Goal: Feedback & Contribution: Leave review/rating

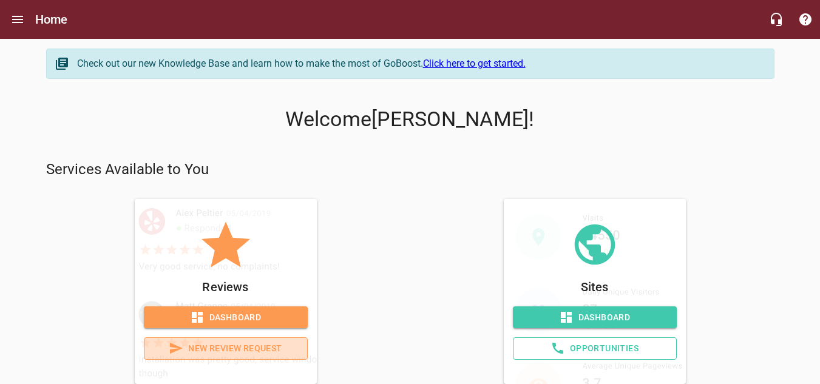
click at [215, 350] on span "New Review Request" at bounding box center [225, 348] width 143 height 15
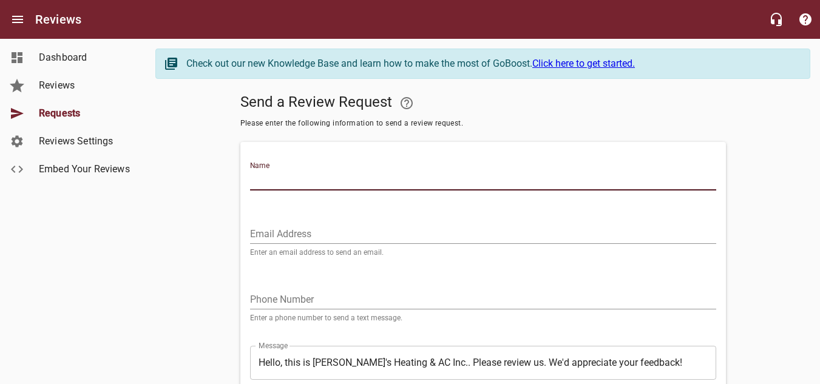
click at [329, 181] on input "Name" at bounding box center [483, 180] width 466 height 19
type input "[PERSON_NAME]"
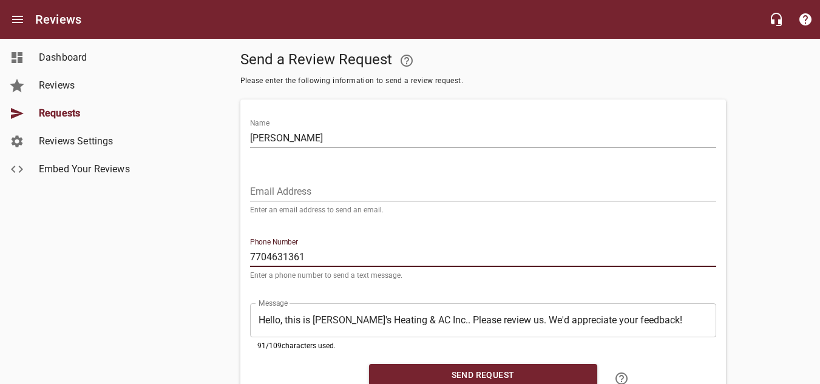
scroll to position [96, 0]
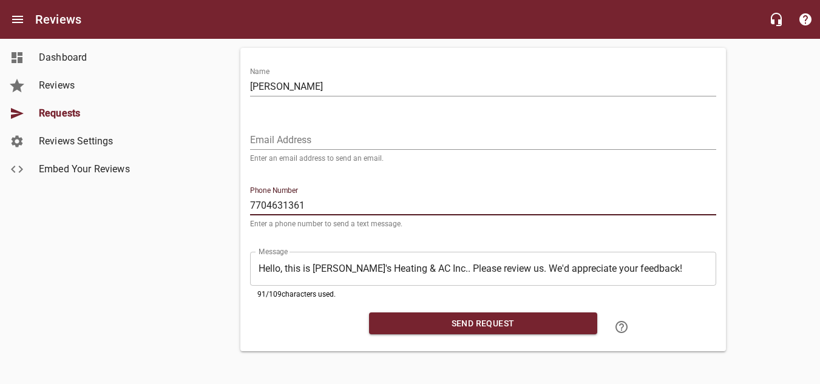
type input "7704631361"
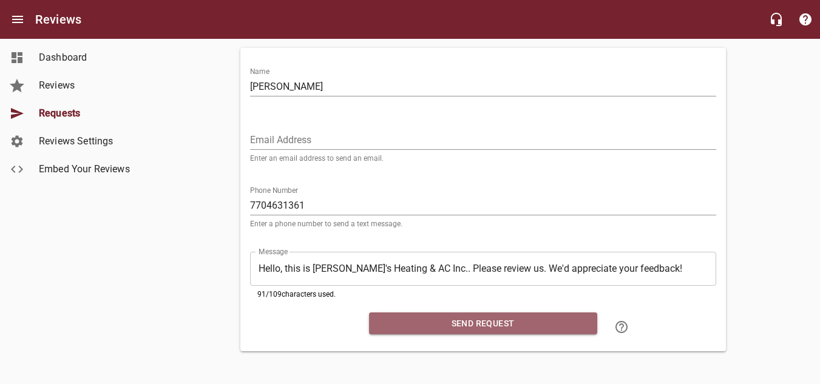
click at [511, 325] on span "Send Request" at bounding box center [483, 323] width 209 height 15
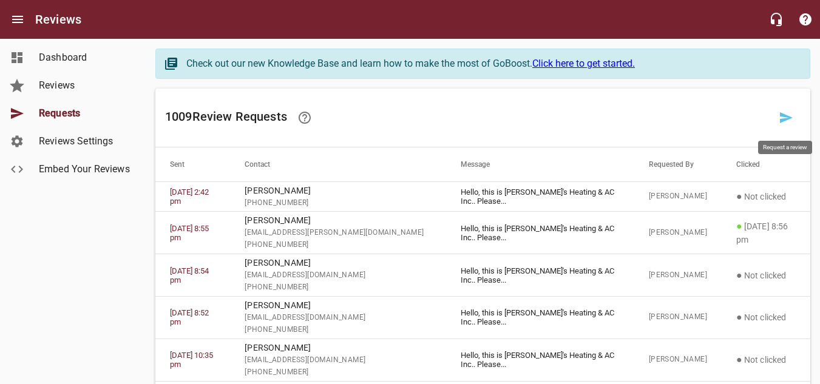
click at [779, 117] on icon at bounding box center [786, 117] width 15 height 15
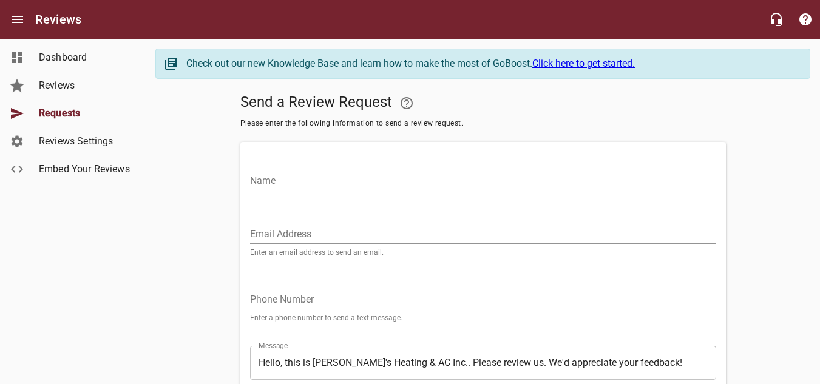
click at [337, 185] on input "Name" at bounding box center [483, 180] width 466 height 19
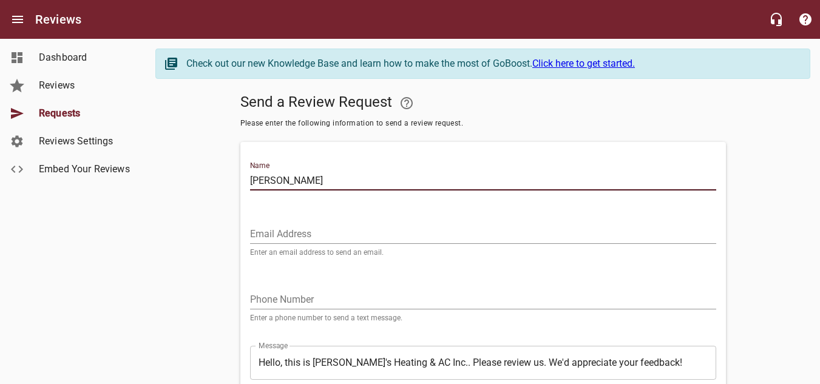
type input "[PERSON_NAME]"
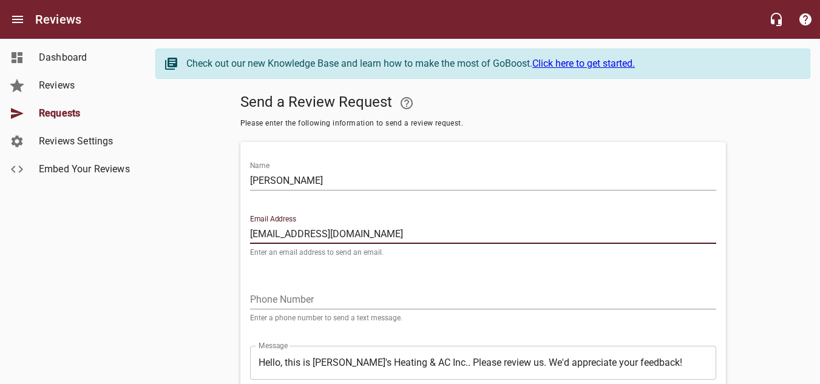
type input "[EMAIL_ADDRESS][DOMAIN_NAME]"
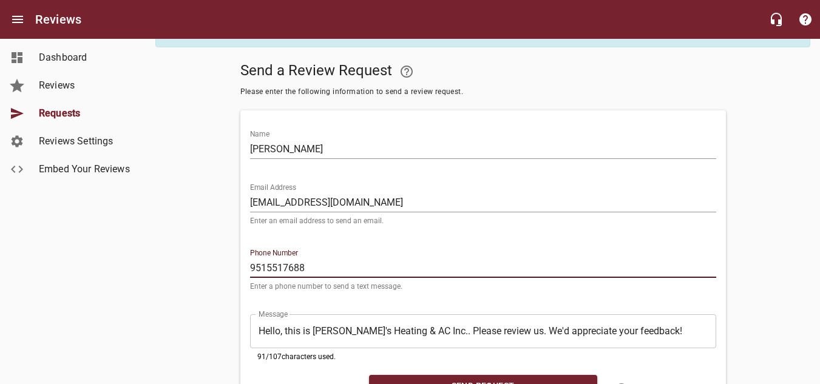
scroll to position [96, 0]
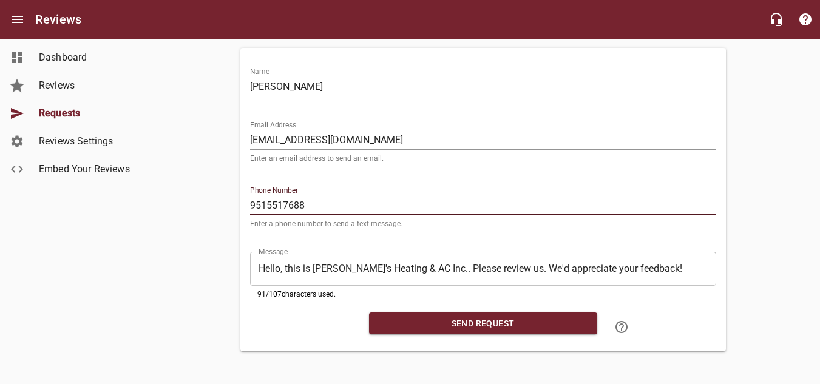
type input "9515517688"
click at [499, 325] on span "Send Request" at bounding box center [483, 323] width 209 height 15
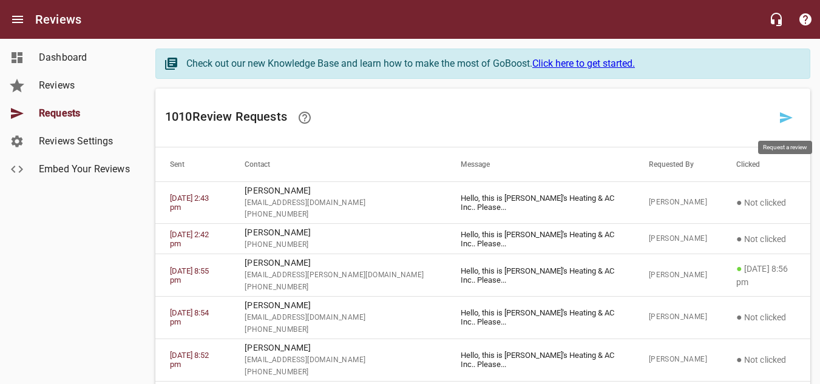
click at [782, 116] on icon at bounding box center [786, 117] width 13 height 11
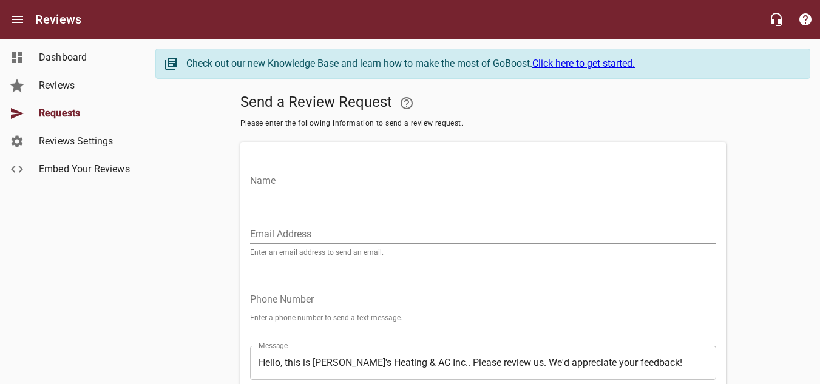
click at [413, 182] on input "Name" at bounding box center [483, 180] width 466 height 19
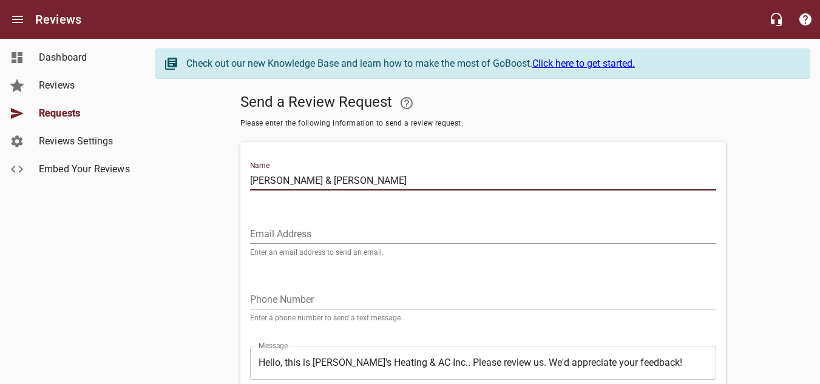
type input "[PERSON_NAME] & [PERSON_NAME]"
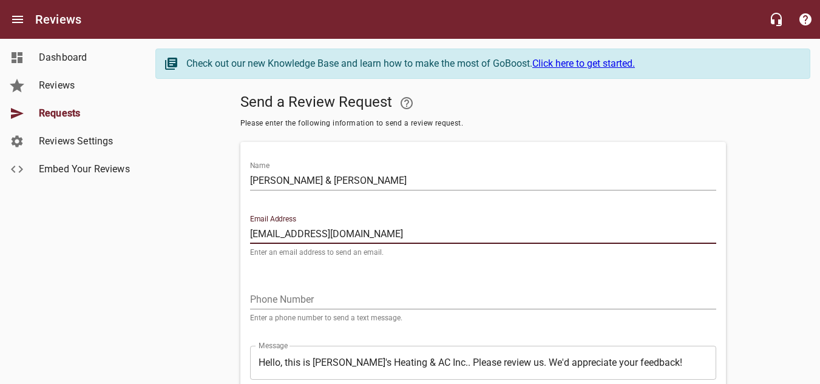
type input "[EMAIL_ADDRESS][DOMAIN_NAME]"
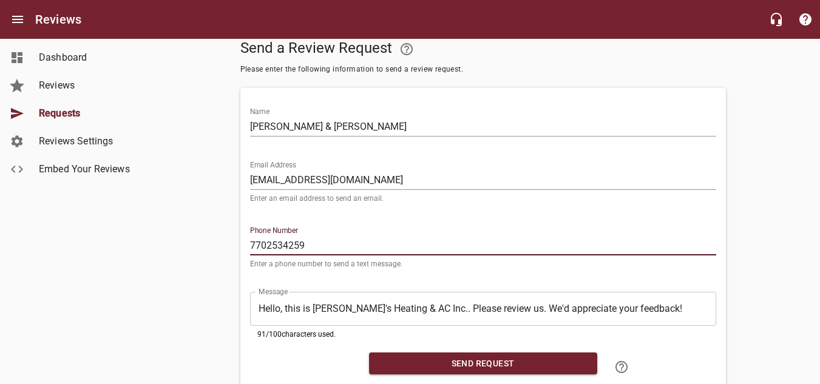
scroll to position [96, 0]
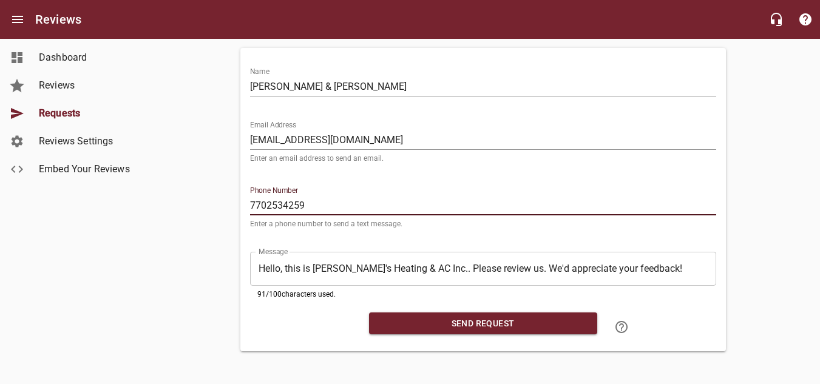
type input "7702534259"
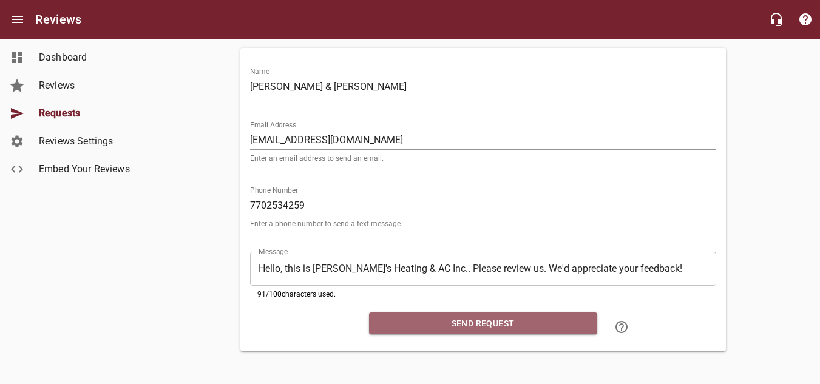
click at [518, 316] on span "Send Request" at bounding box center [483, 323] width 209 height 15
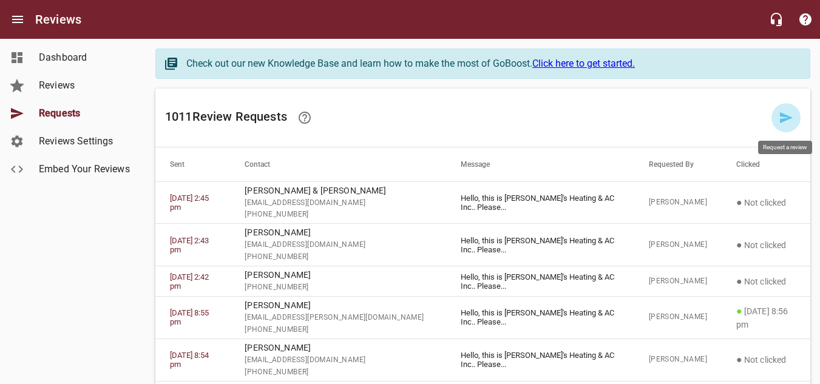
click at [779, 121] on icon at bounding box center [786, 117] width 15 height 15
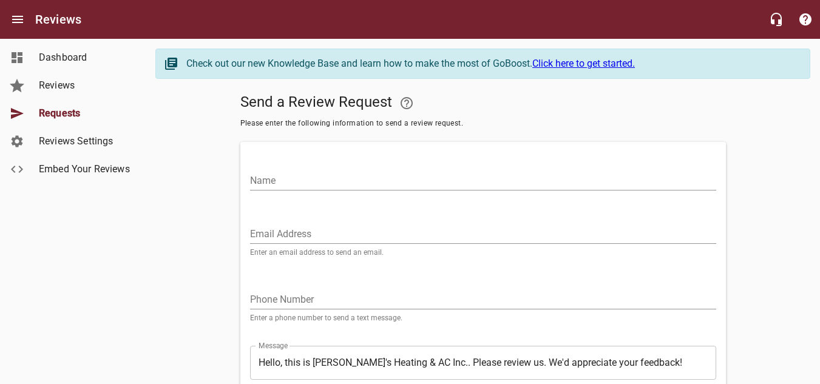
click at [296, 181] on input "Name" at bounding box center [483, 180] width 466 height 19
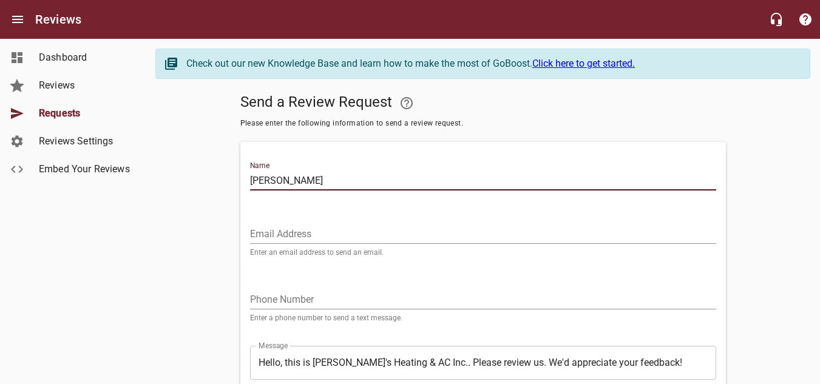
type input "[PERSON_NAME]"
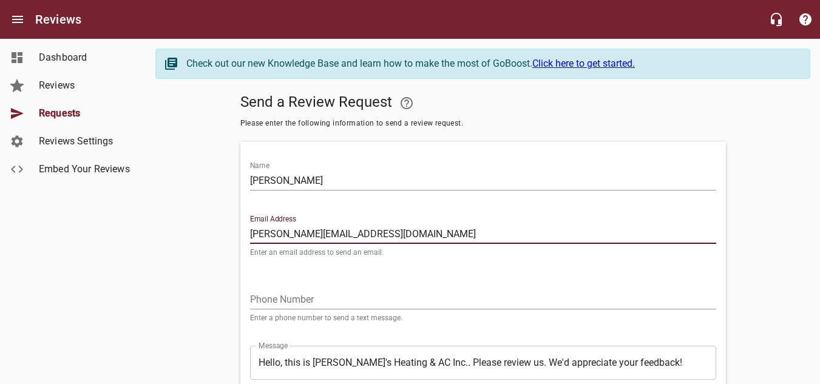
type input "[PERSON_NAME][EMAIL_ADDRESS][DOMAIN_NAME]"
click at [330, 300] on input "tel" at bounding box center [483, 299] width 466 height 19
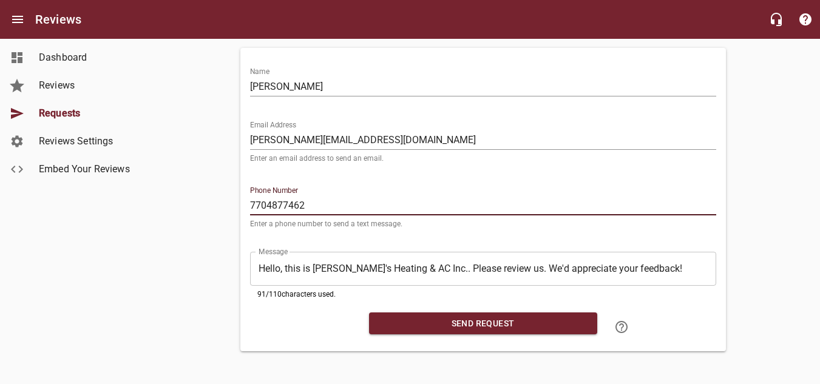
scroll to position [96, 0]
type input "7704877462"
click at [499, 325] on span "Send Request" at bounding box center [483, 323] width 209 height 15
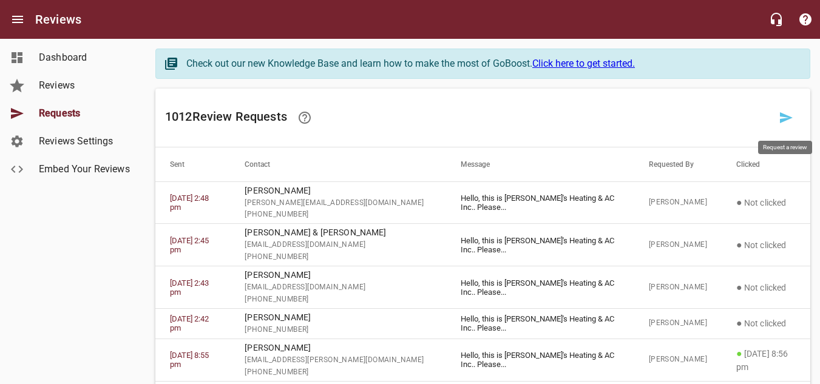
click at [790, 116] on icon at bounding box center [786, 117] width 15 height 15
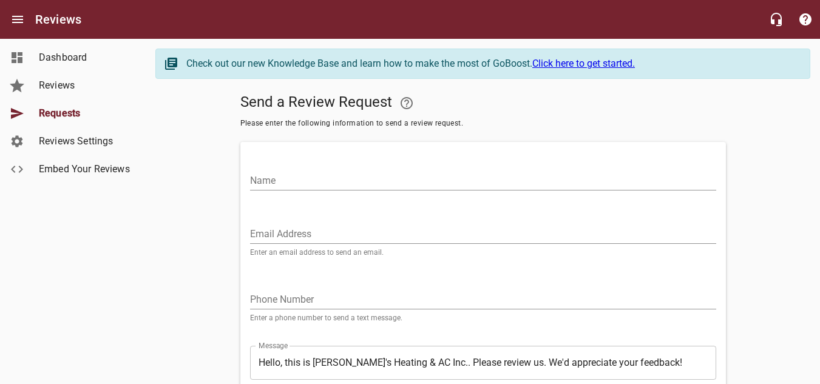
click at [325, 174] on input "Name" at bounding box center [483, 180] width 466 height 19
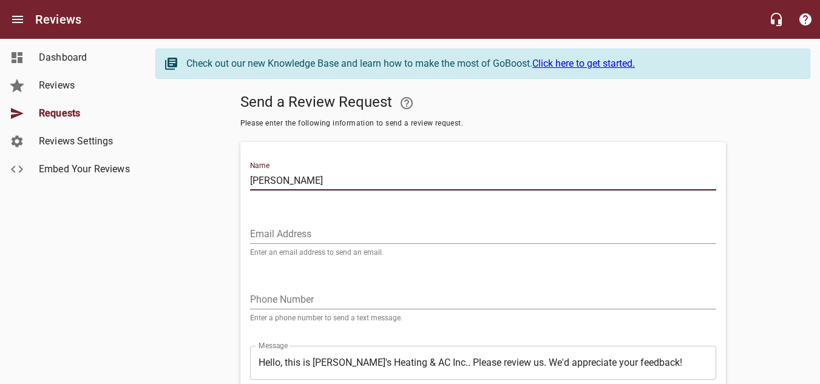
type input "[PERSON_NAME]"
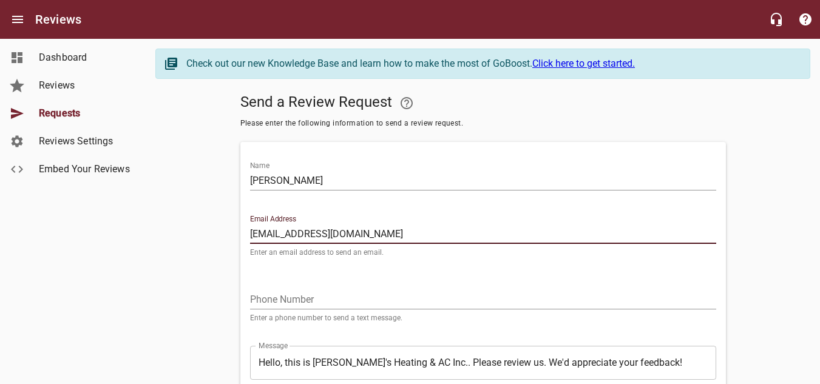
type input "[EMAIL_ADDRESS][DOMAIN_NAME]"
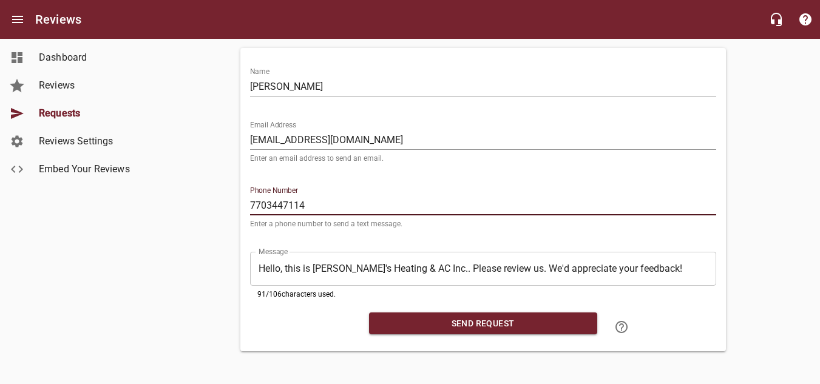
scroll to position [96, 0]
type input "7703447114"
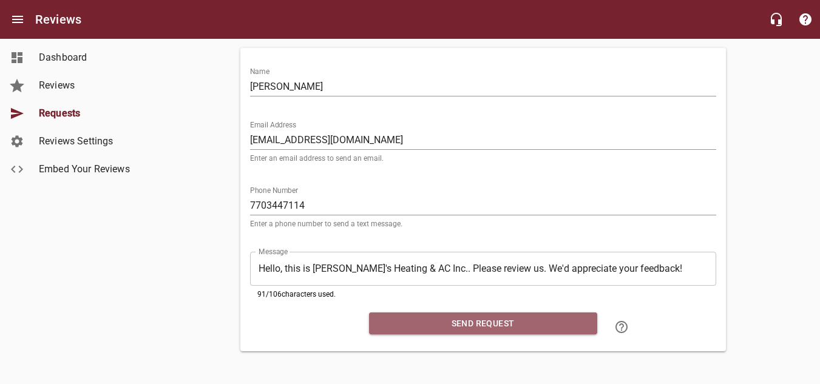
click at [512, 319] on span "Send Request" at bounding box center [483, 323] width 209 height 15
